Goal: Transaction & Acquisition: Purchase product/service

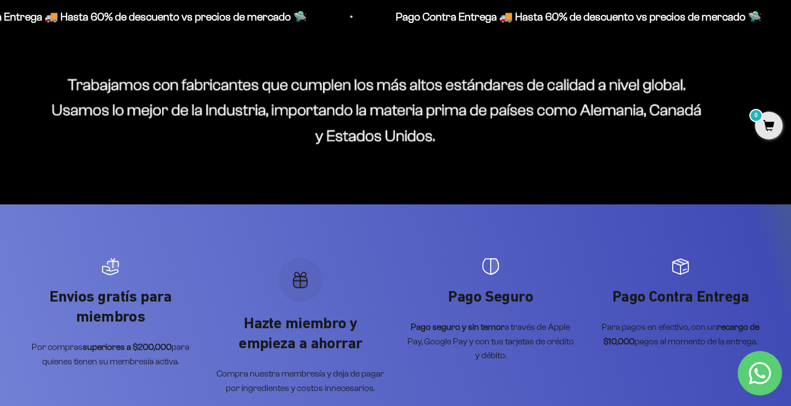
scroll to position [1222, 0]
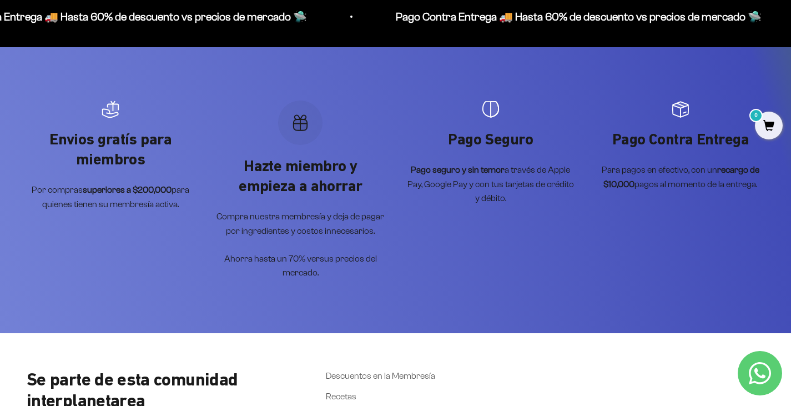
drag, startPoint x: 245, startPoint y: 203, endPoint x: 223, endPoint y: 197, distance: 23.0
click at [242, 202] on div "Hazte miembro y empieza a ahorrar Compra nuestra membresía y deja de pagar por …" at bounding box center [301, 218] width 168 height 124
drag, startPoint x: 98, startPoint y: 144, endPoint x: 150, endPoint y: 152, distance: 52.7
click at [139, 150] on p "Envios gratís para miembros" at bounding box center [111, 149] width 168 height 41
click at [219, 83] on div "Envios gratís para miembros Por compras superiores a $200,000 para quienes tien…" at bounding box center [395, 190] width 791 height 286
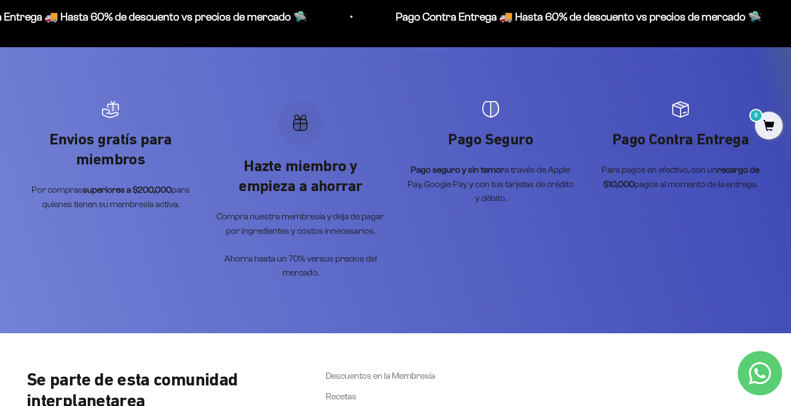
click at [282, 191] on p "Hazte miembro y empieza a ahorrar" at bounding box center [301, 176] width 168 height 41
click at [328, 218] on p "Compra nuestra membresía y deja de pagar por ingredientes y costos innecesarios." at bounding box center [301, 223] width 168 height 28
drag, startPoint x: 437, startPoint y: 179, endPoint x: 482, endPoint y: 168, distance: 46.3
click at [440, 177] on p "Pago seguro y sin temor a través de Apple Pay, Google Pay y con tus tarjetas de…" at bounding box center [491, 184] width 168 height 43
click at [506, 163] on p "Pago seguro y sin temor a través de Apple Pay, Google Pay y con tus tarjetas de…" at bounding box center [491, 184] width 168 height 43
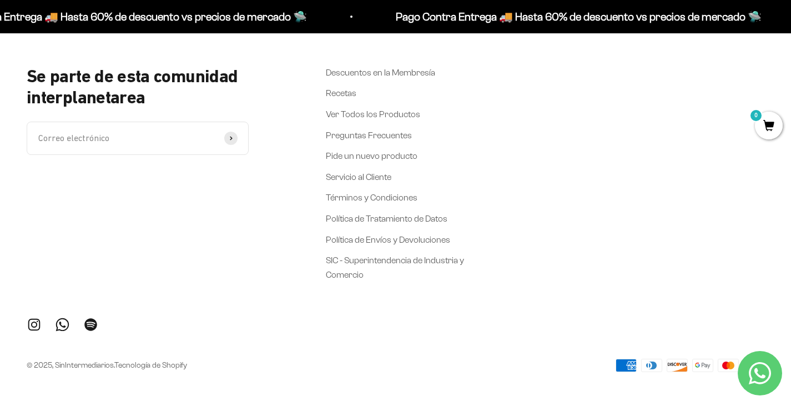
scroll to position [1469, 0]
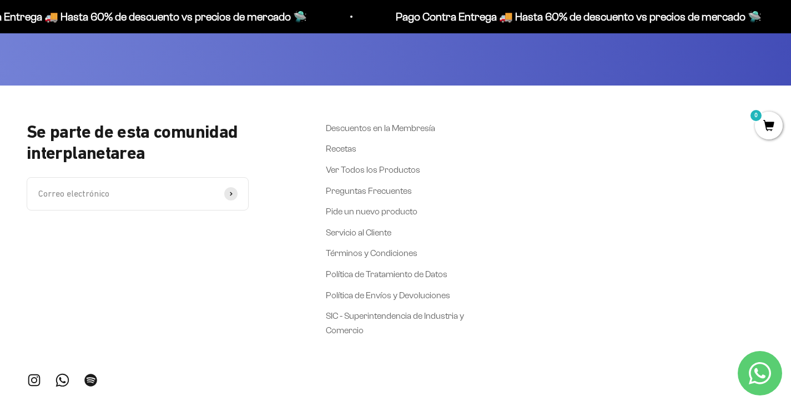
click at [139, 188] on input "Correo electrónico" at bounding box center [138, 193] width 222 height 33
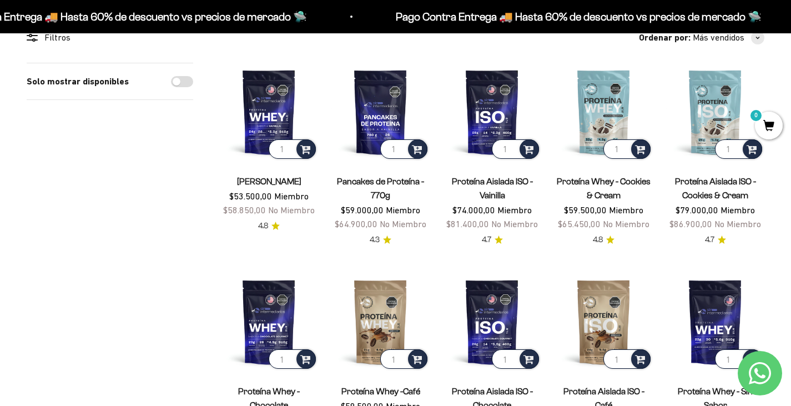
scroll to position [56, 0]
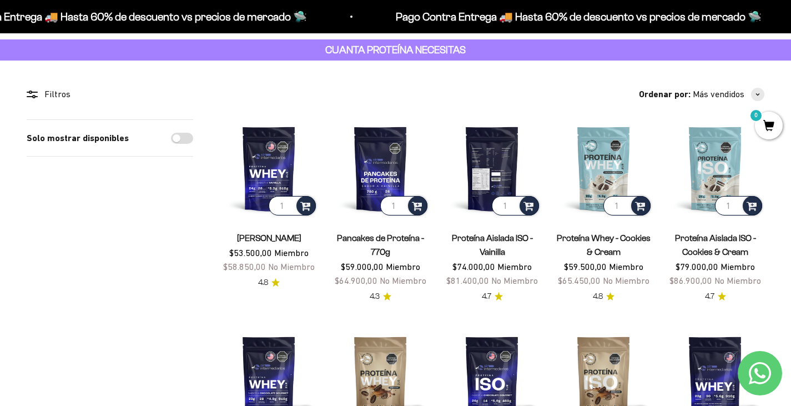
click at [500, 179] on img at bounding box center [492, 168] width 98 height 98
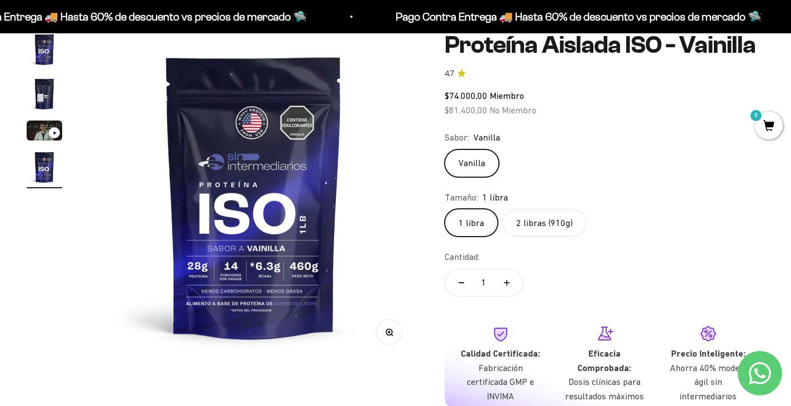
click at [324, 223] on img at bounding box center [253, 196] width 329 height 329
click at [46, 92] on img "Ir al artículo 2" at bounding box center [45, 94] width 36 height 36
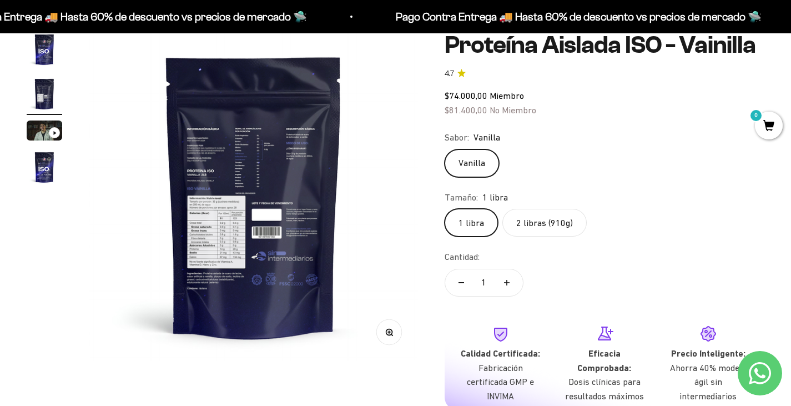
click at [44, 56] on img "Ir al artículo 1" at bounding box center [45, 50] width 36 height 36
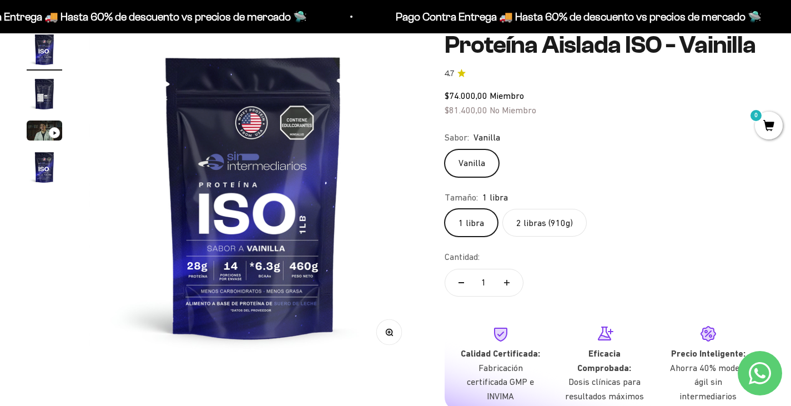
click at [42, 162] on img "Ir al artículo 4" at bounding box center [45, 167] width 36 height 36
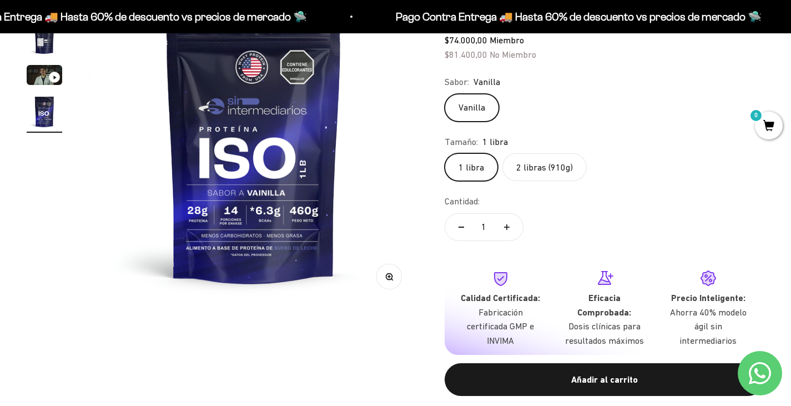
click at [219, 259] on img at bounding box center [253, 140] width 329 height 329
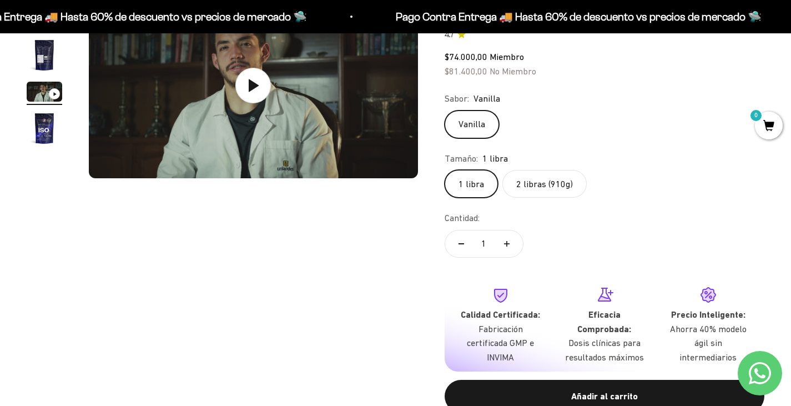
scroll to position [111, 0]
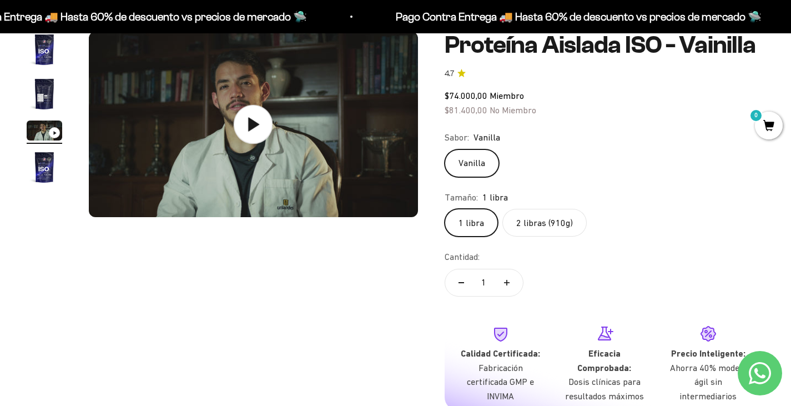
click at [253, 115] on icon at bounding box center [253, 124] width 39 height 39
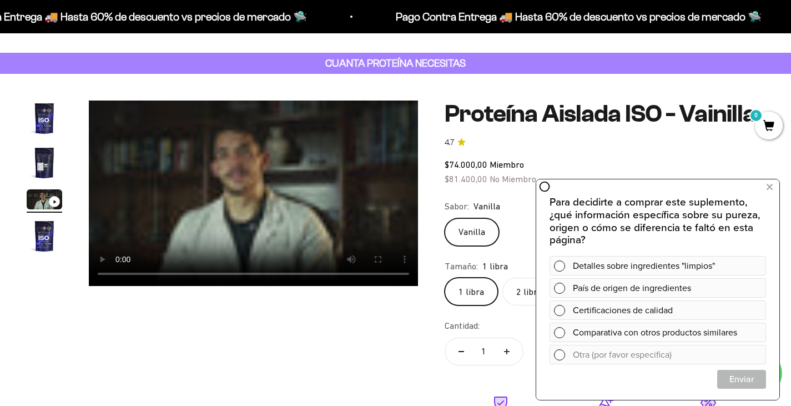
scroll to position [56, 0]
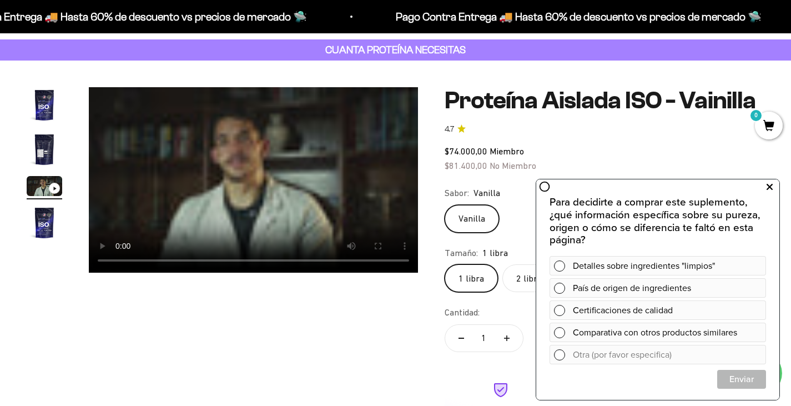
drag, startPoint x: 771, startPoint y: 188, endPoint x: 690, endPoint y: 233, distance: 93.2
click at [771, 188] on icon at bounding box center [770, 187] width 6 height 14
